Goal: Information Seeking & Learning: Learn about a topic

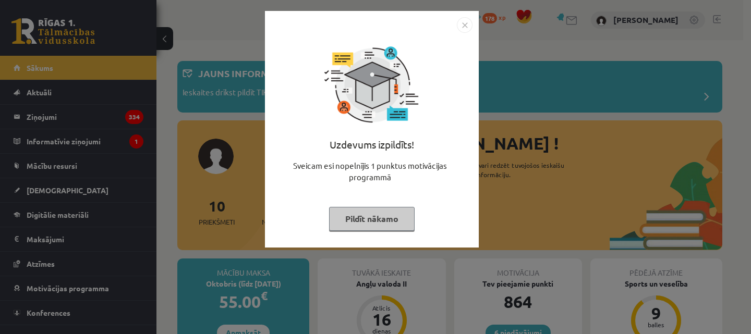
click at [467, 24] on img "Close" at bounding box center [465, 25] width 16 height 16
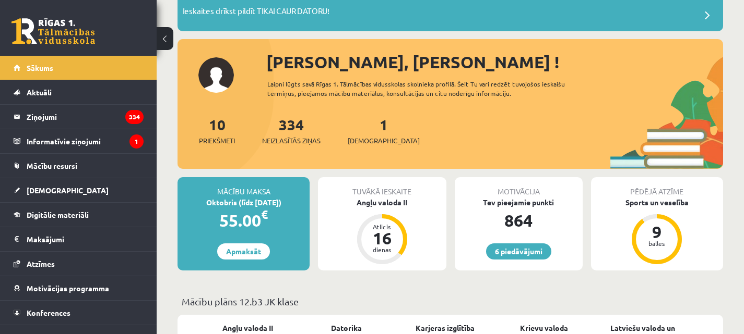
scroll to position [52, 0]
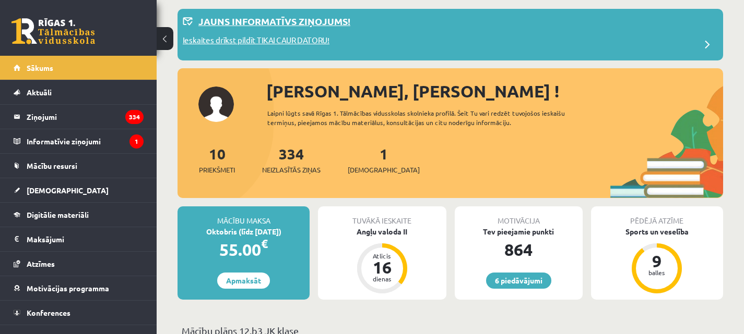
click at [283, 20] on p "Jauns informatīvs ziņojums!" at bounding box center [274, 21] width 152 height 14
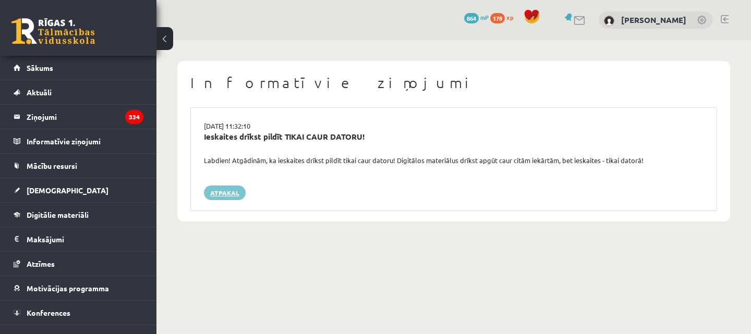
click at [230, 189] on link "Atpakaļ" at bounding box center [225, 193] width 42 height 15
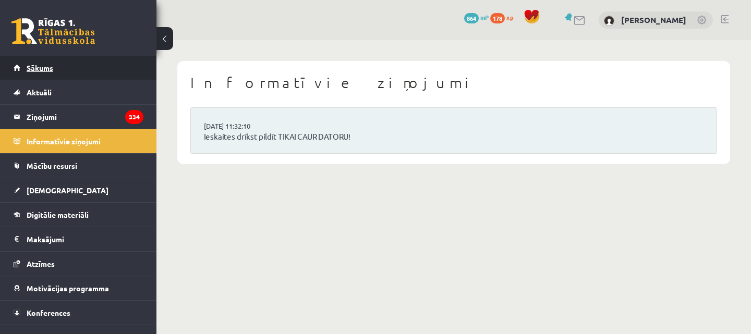
click at [54, 64] on link "Sākums" at bounding box center [79, 68] width 130 height 24
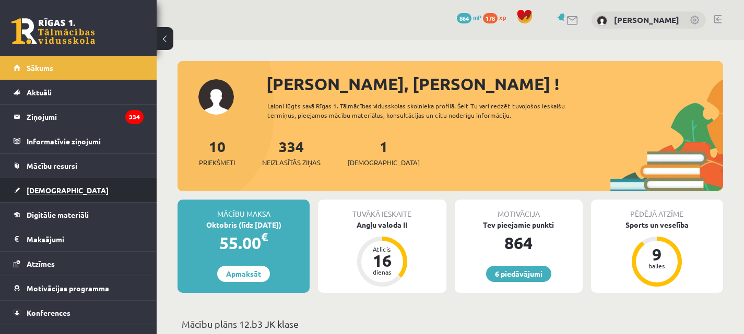
scroll to position [209, 0]
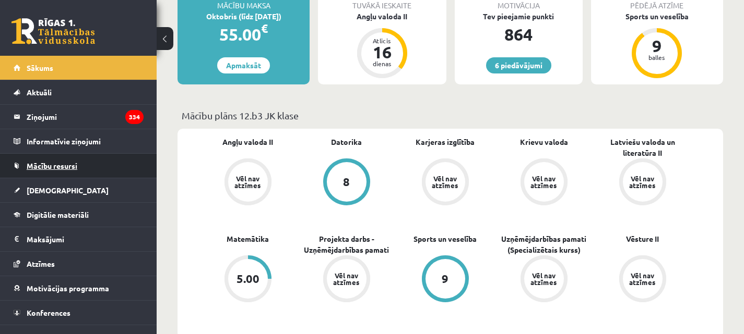
click at [42, 163] on span "Mācību resursi" at bounding box center [52, 165] width 51 height 9
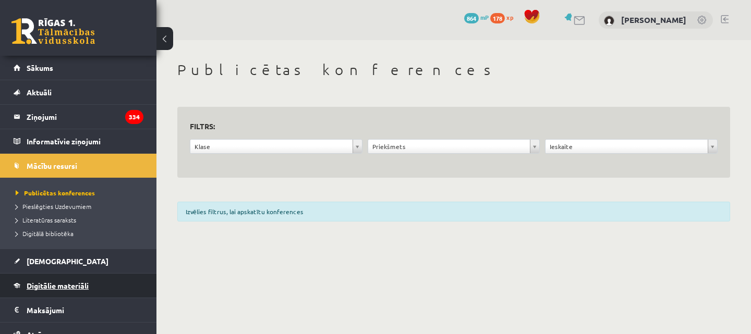
click at [45, 284] on span "Digitālie materiāli" at bounding box center [58, 285] width 62 height 9
